Goal: Task Accomplishment & Management: Use online tool/utility

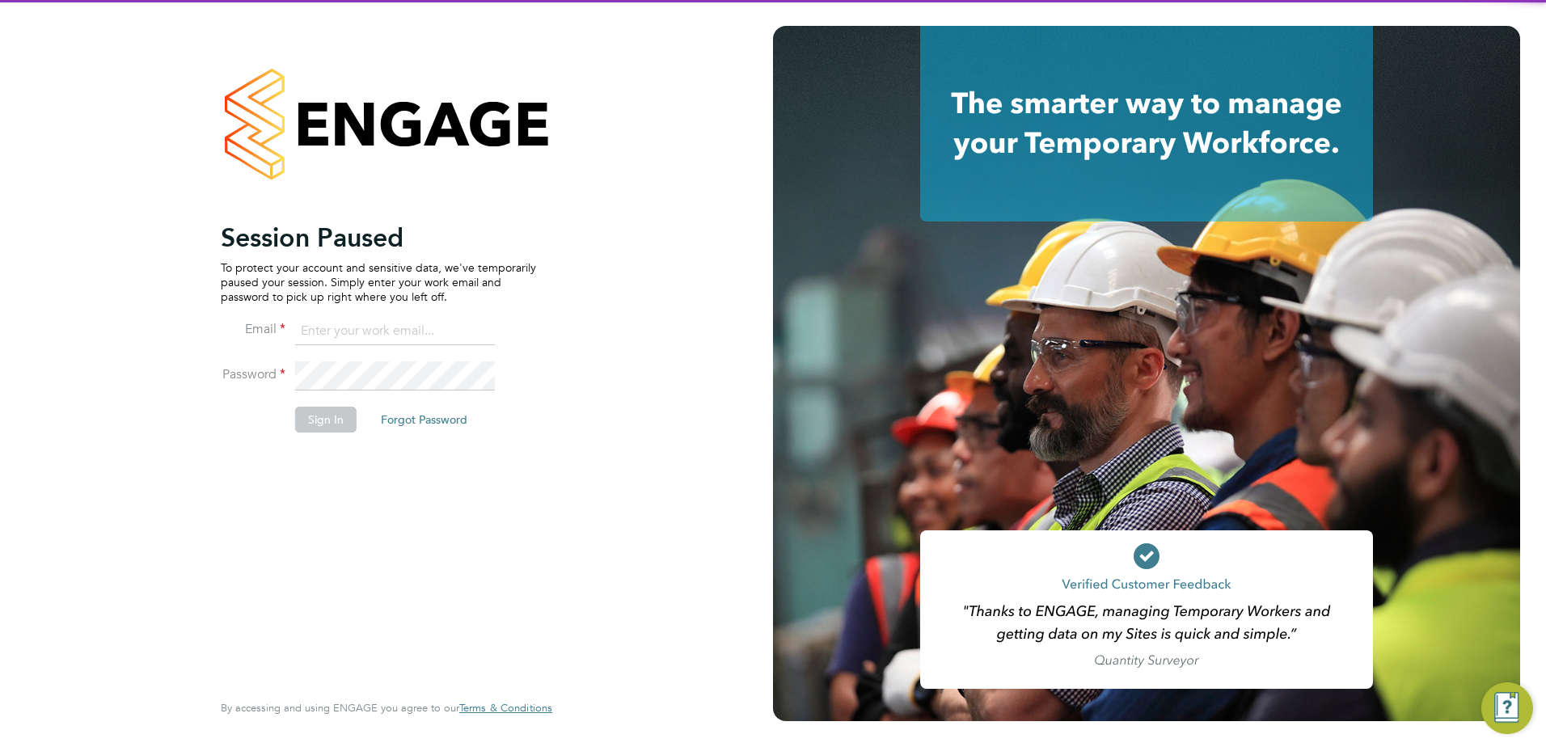
type input "nigel.bennett@lancashire.gov.uk"
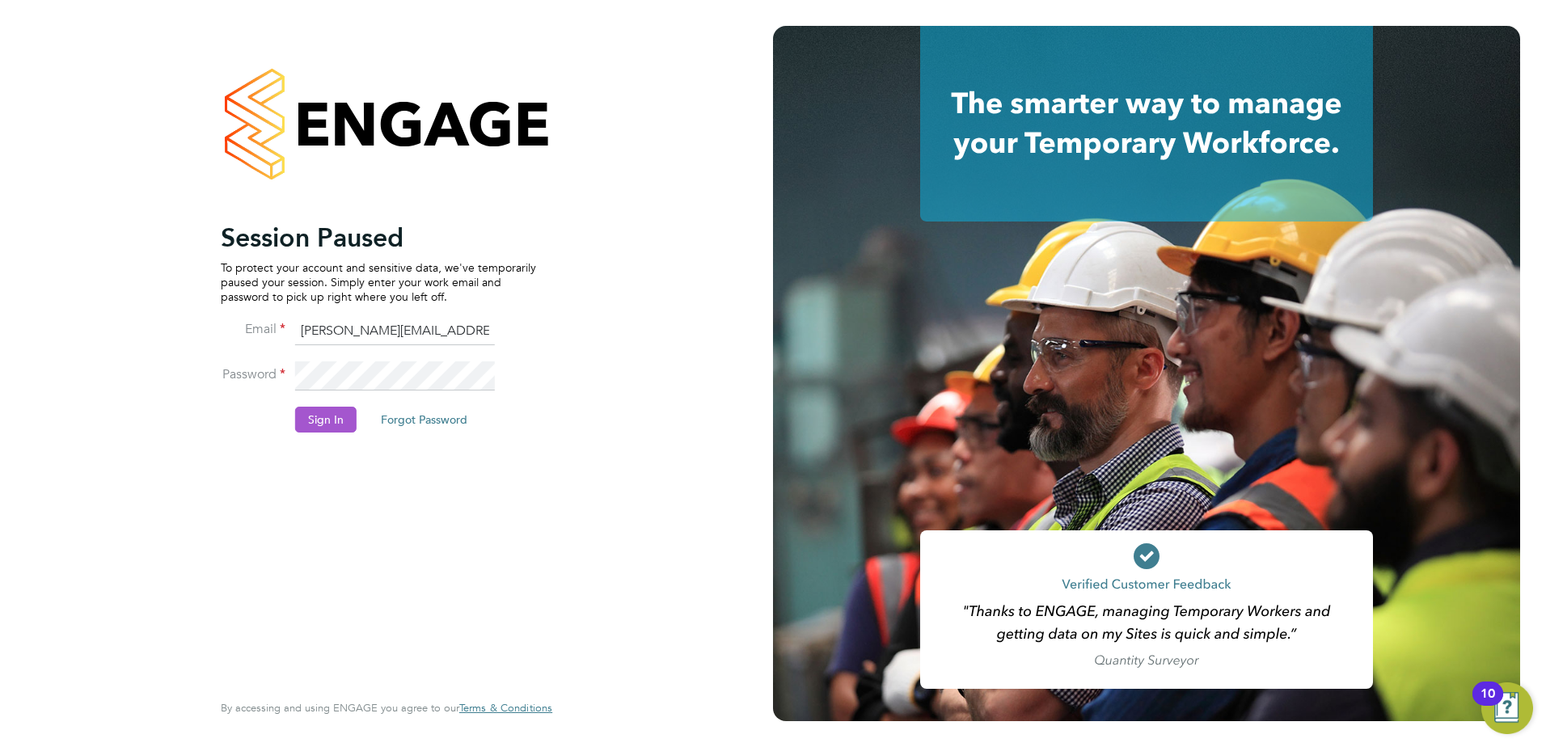
click at [322, 420] on button "Sign In" at bounding box center [325, 420] width 61 height 26
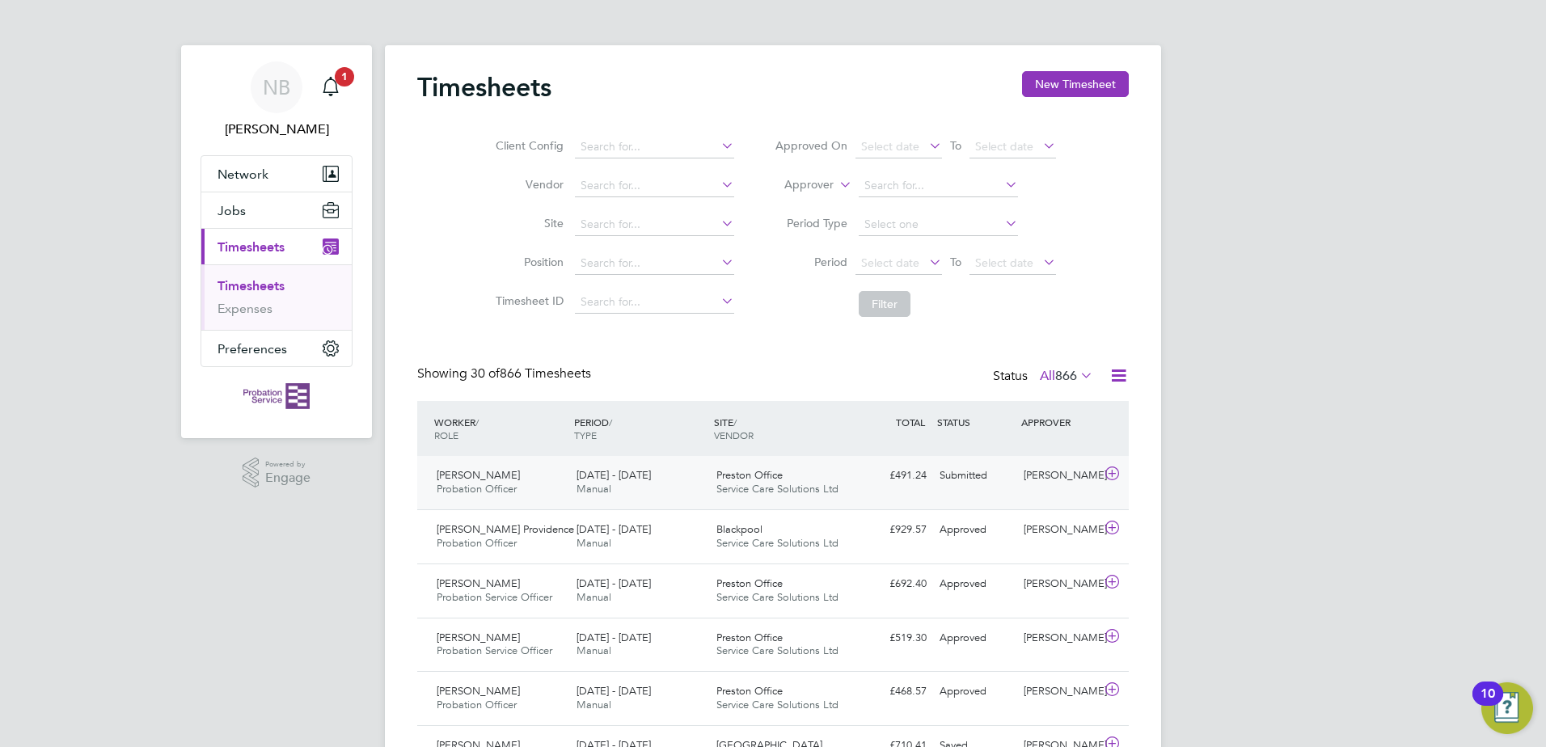
click at [1112, 470] on icon at bounding box center [1112, 473] width 20 height 13
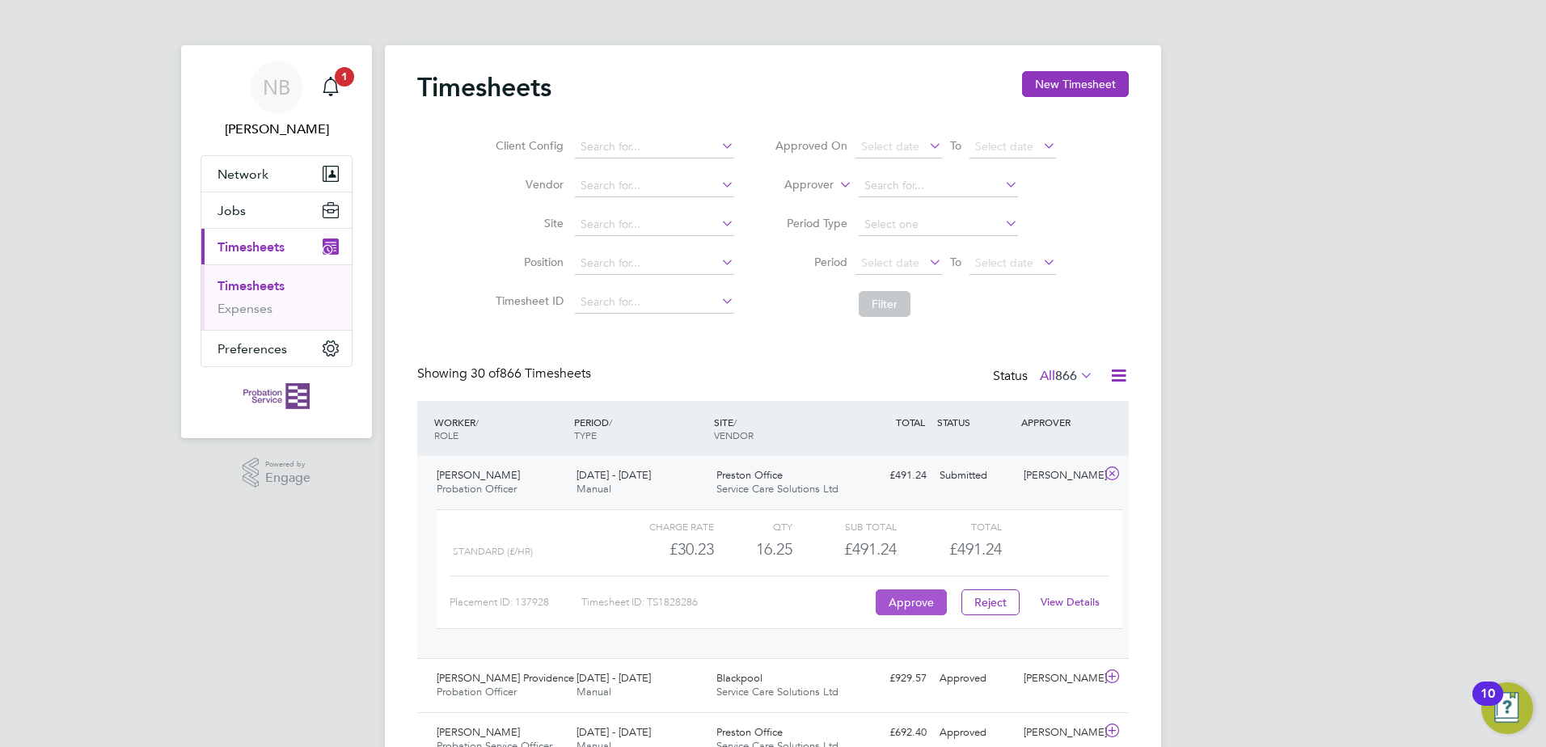
click at [911, 597] on button "Approve" at bounding box center [911, 602] width 71 height 26
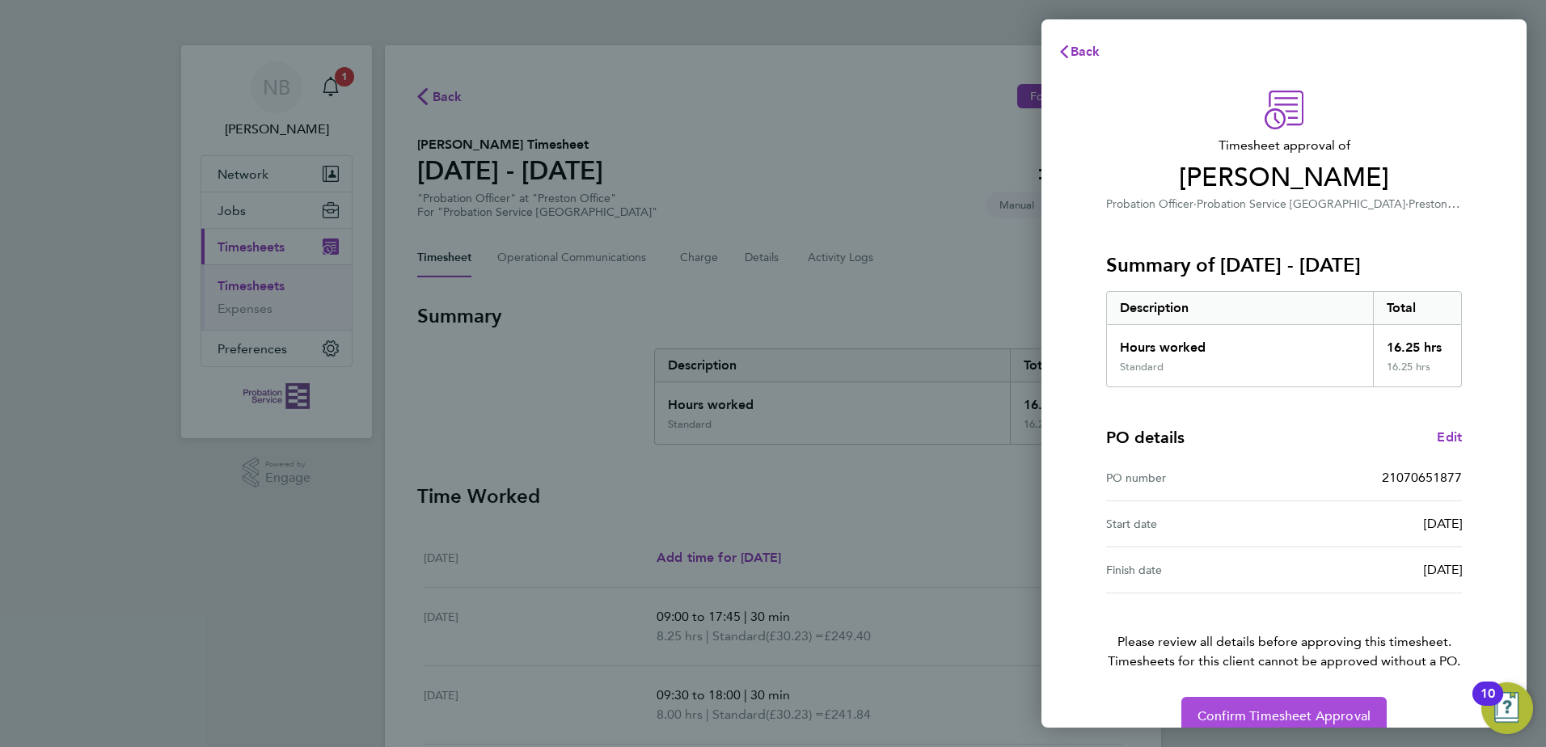
click at [1269, 718] on span "Confirm Timesheet Approval" at bounding box center [1283, 716] width 173 height 16
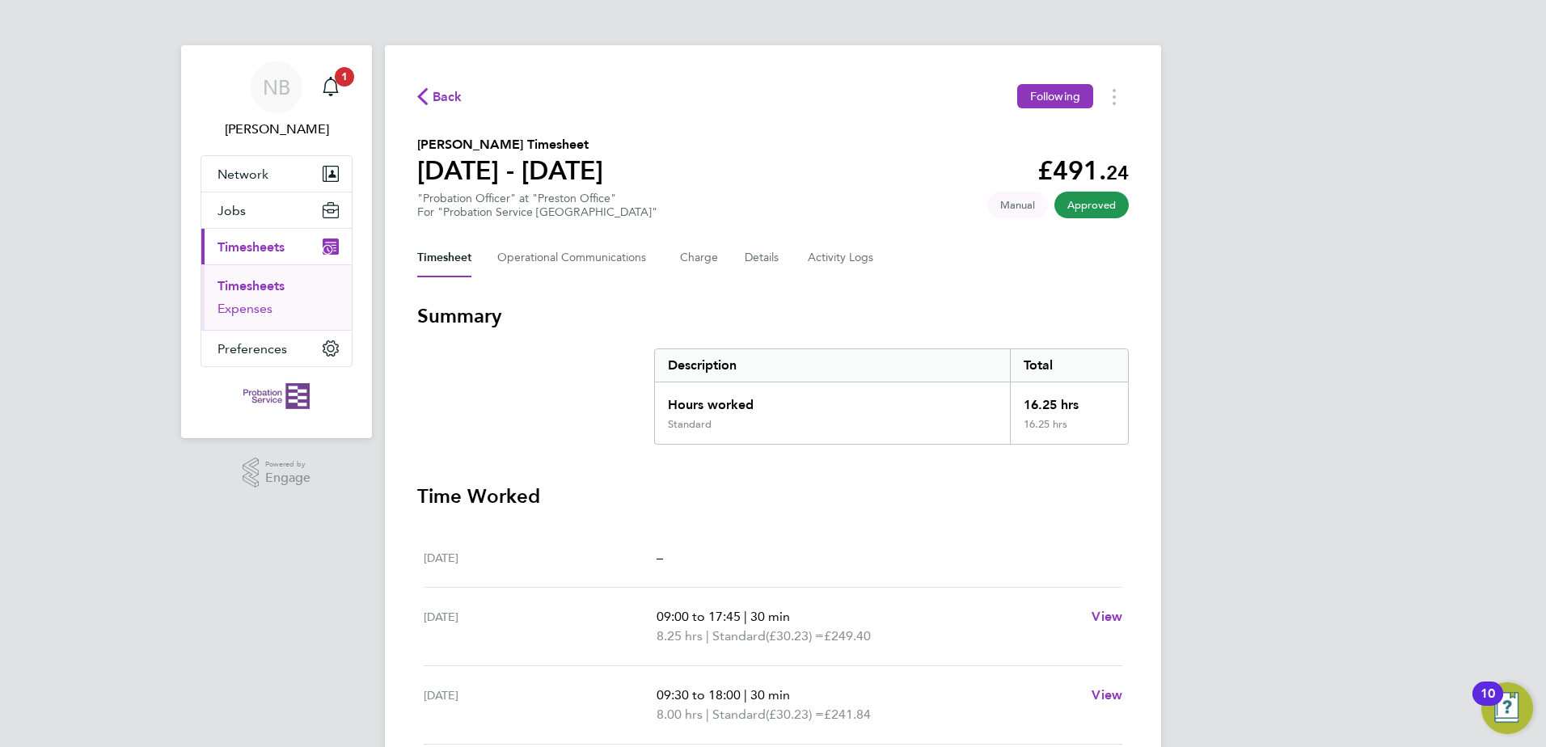
click at [255, 314] on link "Expenses" at bounding box center [244, 308] width 55 height 15
